Goal: Task Accomplishment & Management: Use online tool/utility

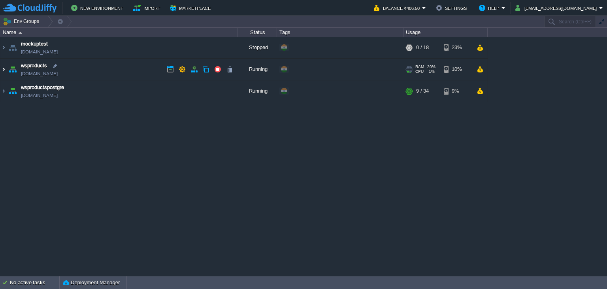
click at [3, 72] on img at bounding box center [3, 68] width 6 height 21
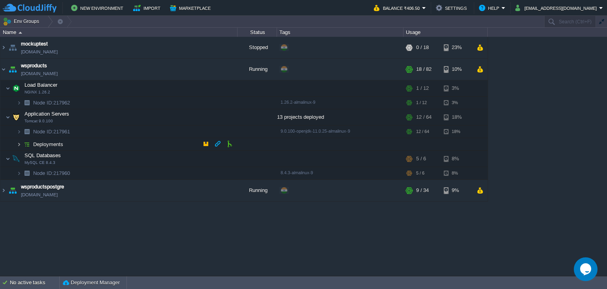
click at [21, 145] on img at bounding box center [19, 144] width 5 height 12
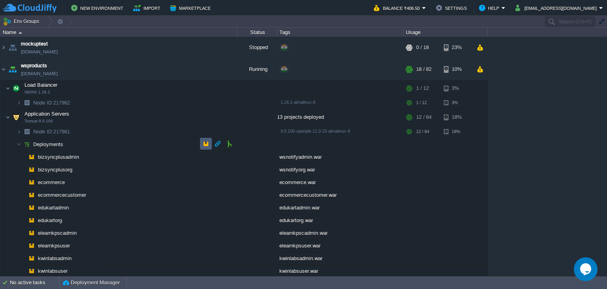
click at [210, 144] on td at bounding box center [206, 144] width 12 height 12
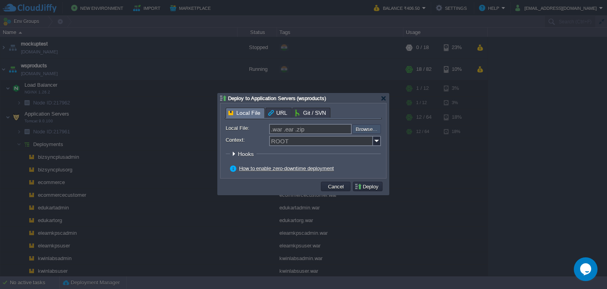
click at [376, 128] on input "file" at bounding box center [331, 128] width 100 height 9
type input "C:\fakepath\ecommerce.war"
type input "ecommerce.war"
click at [378, 142] on img at bounding box center [377, 141] width 8 height 10
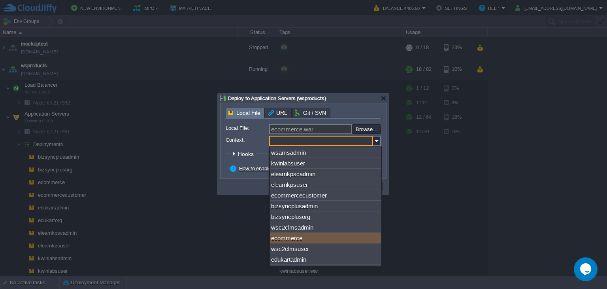
click at [335, 240] on div "ecommerce" at bounding box center [325, 237] width 111 height 11
type input "ecommerce"
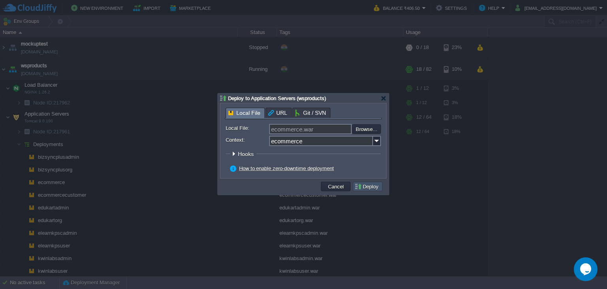
click at [372, 189] on button "Deploy" at bounding box center [368, 186] width 26 height 7
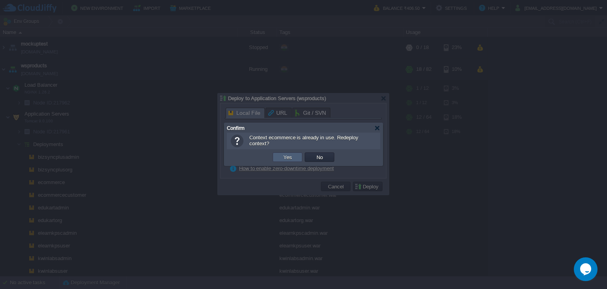
click at [289, 159] on button "Yes" at bounding box center [287, 156] width 13 height 7
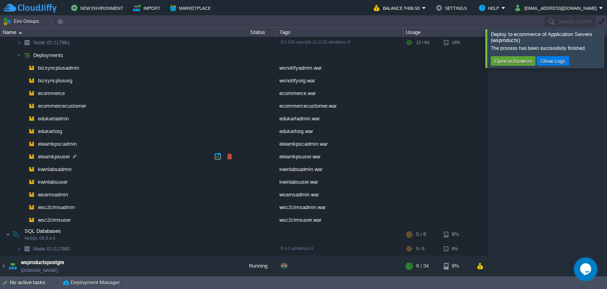
scroll to position [49, 0]
